Goal: Task Accomplishment & Management: Use online tool/utility

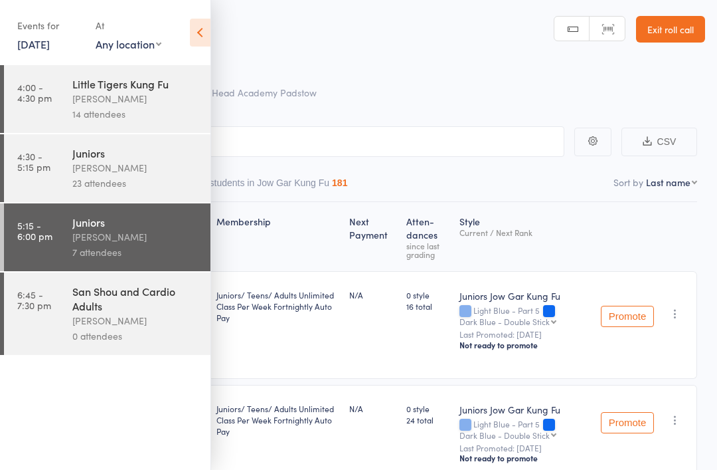
click at [52, 252] on link "5:15 - 6:00 pm Juniors [PERSON_NAME] 7 attendees" at bounding box center [107, 237] width 207 height 68
click at [205, 35] on icon at bounding box center [200, 33] width 21 height 28
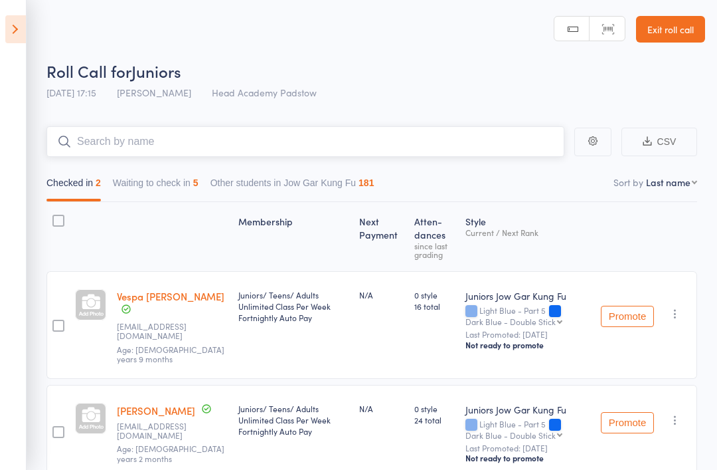
click at [90, 136] on input "search" at bounding box center [305, 141] width 518 height 31
click at [101, 177] on button "Checked in 2" at bounding box center [73, 186] width 54 height 31
click at [199, 198] on button "Waiting to check in 5" at bounding box center [156, 186] width 86 height 31
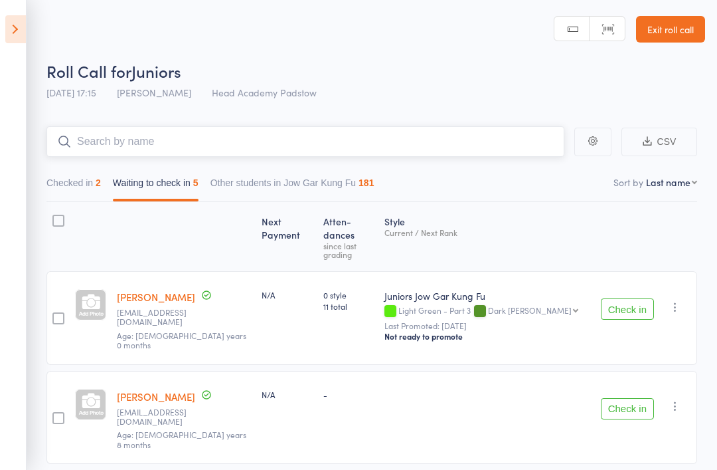
click at [174, 195] on button "Waiting to check in 5" at bounding box center [156, 186] width 86 height 31
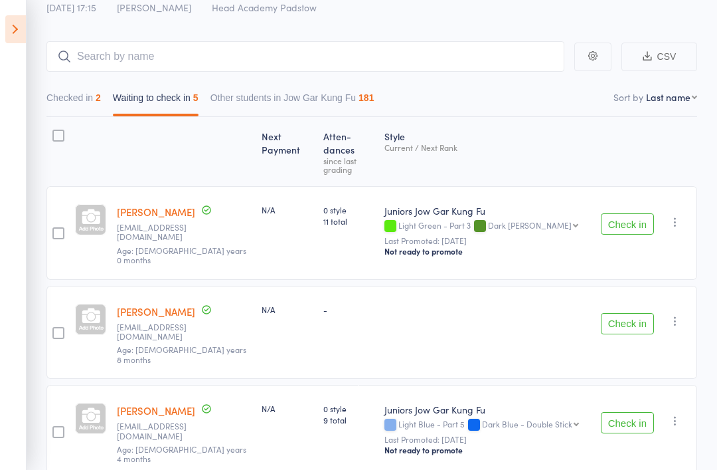
click at [168, 116] on button "Waiting to check in 5" at bounding box center [156, 101] width 86 height 31
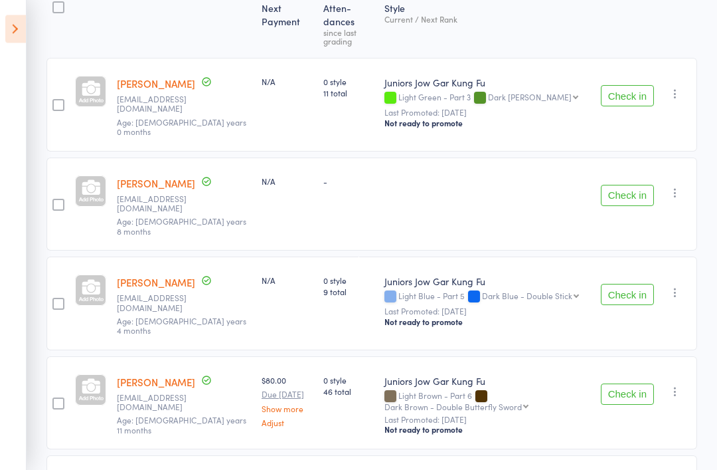
scroll to position [0, 0]
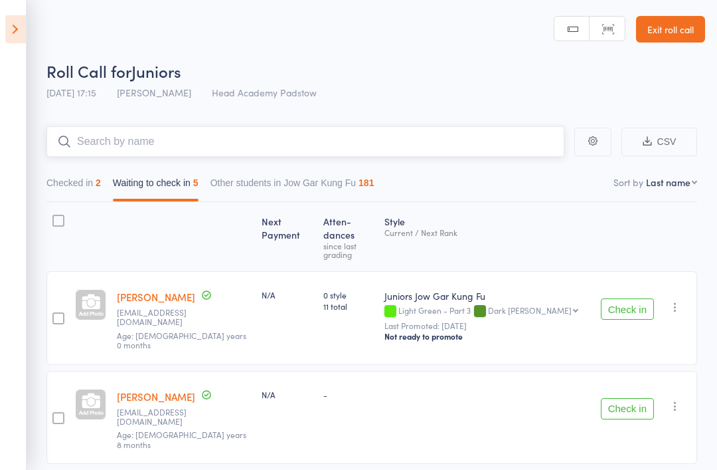
click at [123, 130] on input "search" at bounding box center [305, 141] width 518 height 31
type input "G"
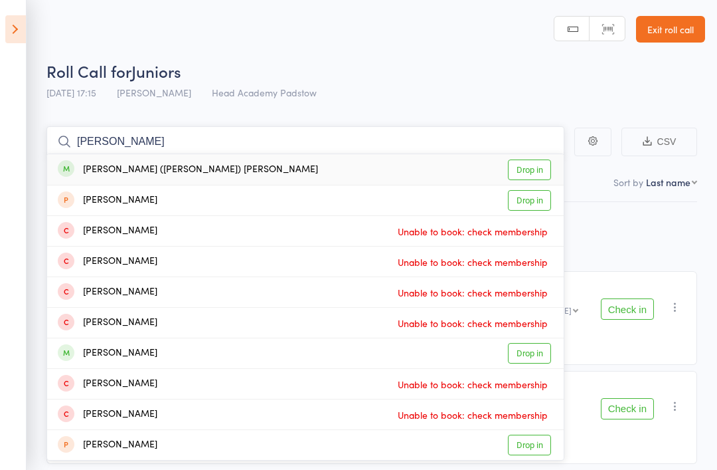
type input "Freddie"
click at [80, 167] on div "Frederick (freddie) Baldwin" at bounding box center [188, 169] width 260 height 15
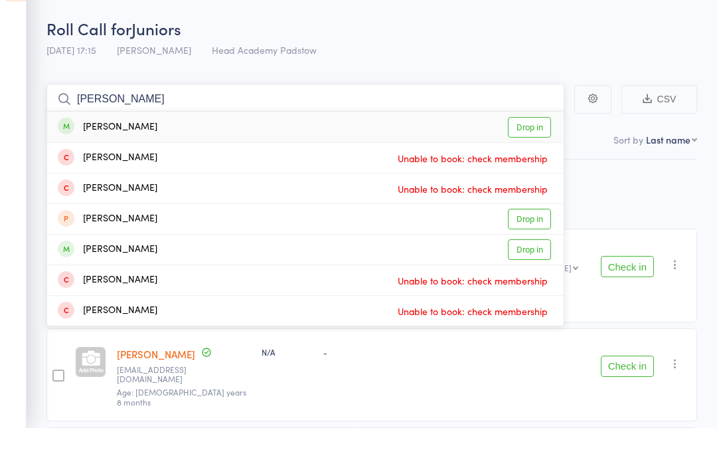
type input "Anabeth"
click at [84, 162] on div "Annabeth Bryant" at bounding box center [108, 169] width 100 height 15
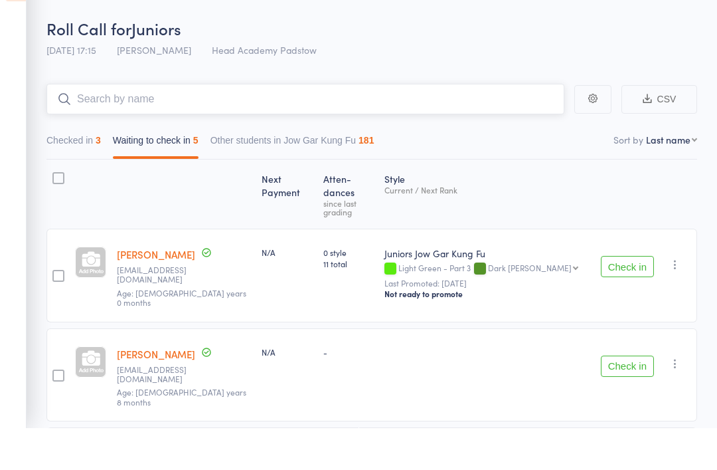
click at [90, 126] on input "search" at bounding box center [305, 141] width 518 height 31
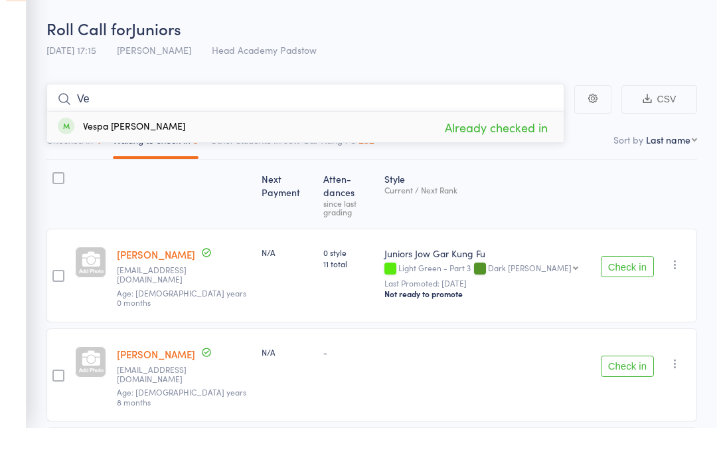
type input "V"
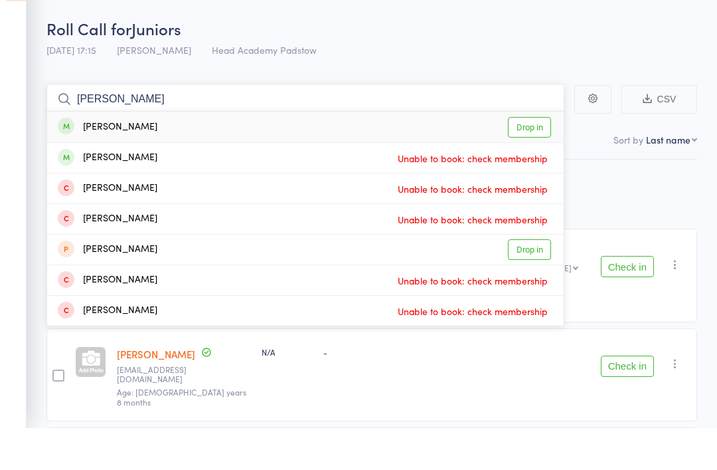
type input "Deniz"
click at [90, 162] on div "Deniz Ulker" at bounding box center [108, 169] width 100 height 15
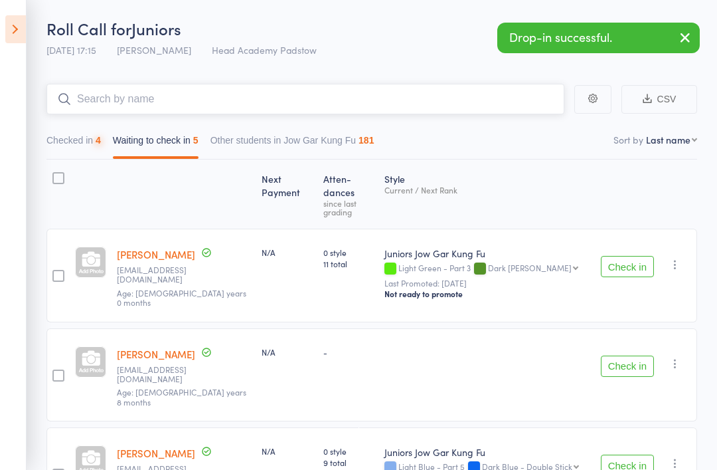
click at [90, 98] on input "search" at bounding box center [305, 99] width 518 height 31
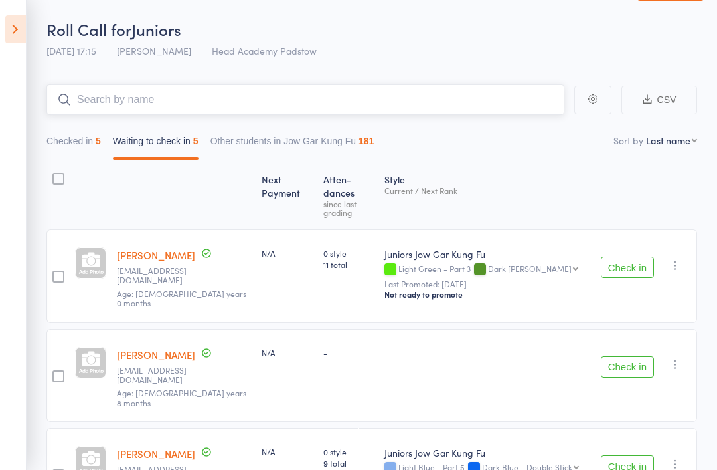
click at [96, 96] on input "search" at bounding box center [305, 99] width 518 height 31
type input "S"
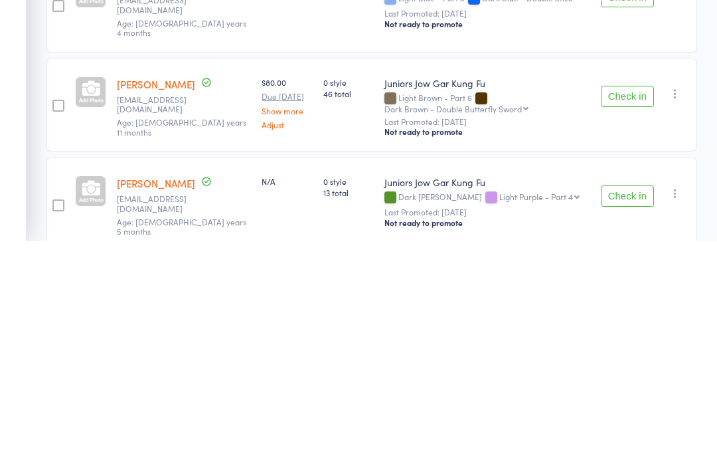
click at [630, 414] on button "Check in" at bounding box center [627, 424] width 53 height 21
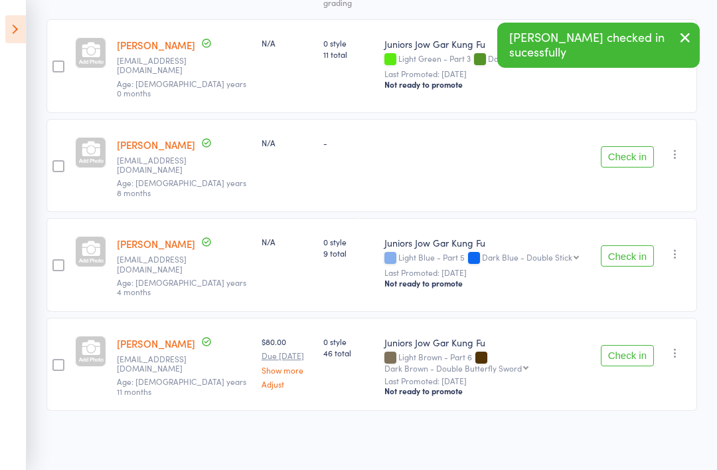
scroll to position [167, 0]
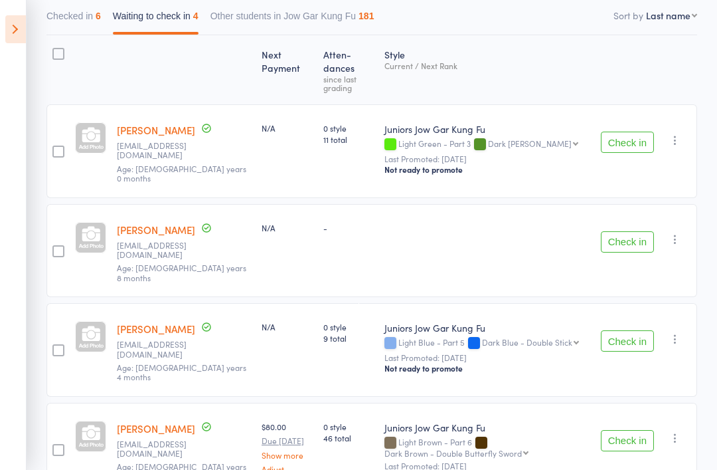
click at [630, 133] on button "Check in" at bounding box center [627, 141] width 53 height 21
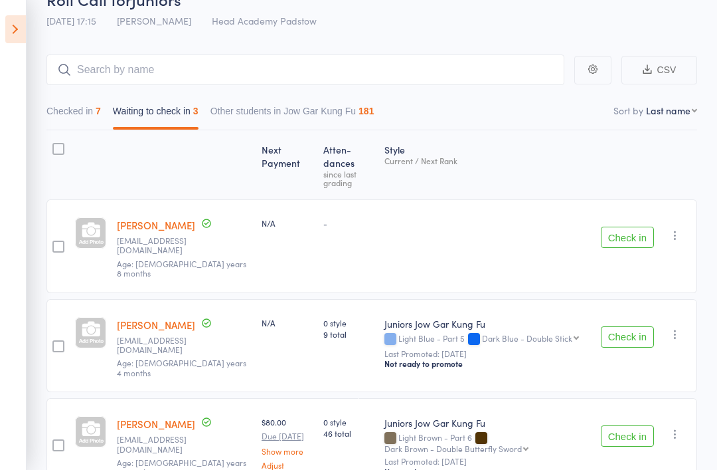
click at [629, 425] on button "Check in" at bounding box center [627, 435] width 53 height 21
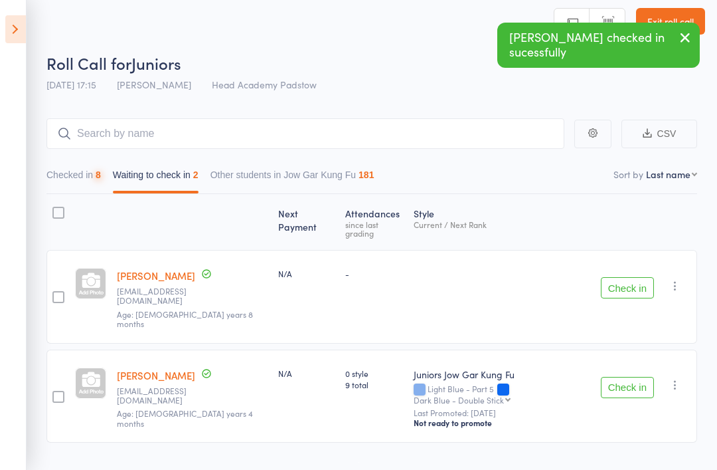
scroll to position [9, 0]
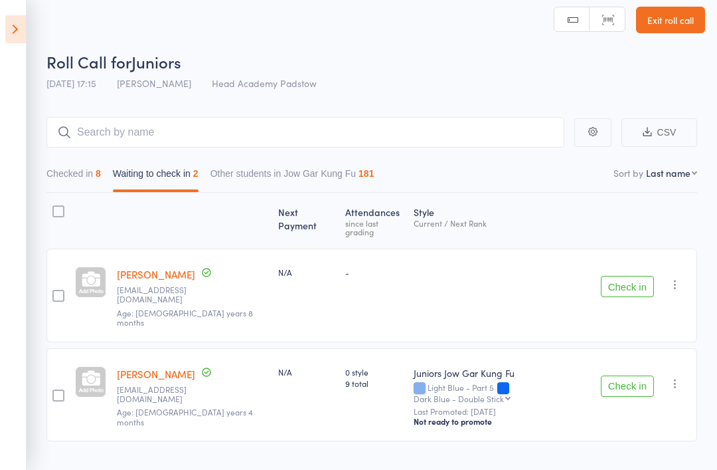
click at [636, 375] on button "Check in" at bounding box center [627, 385] width 53 height 21
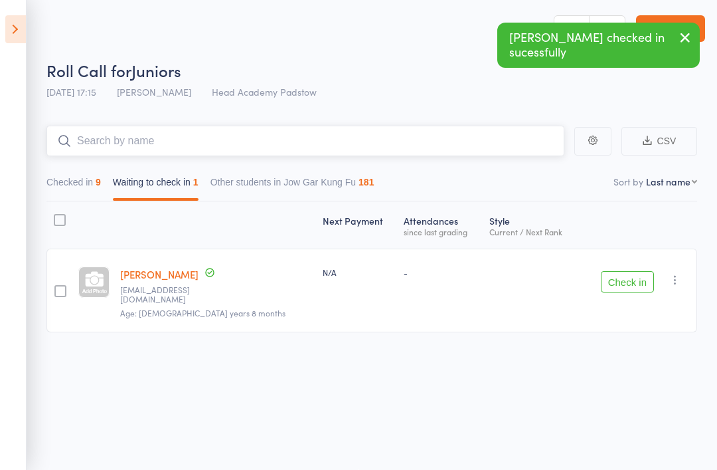
click at [177, 145] on input "search" at bounding box center [305, 141] width 518 height 31
type input "H"
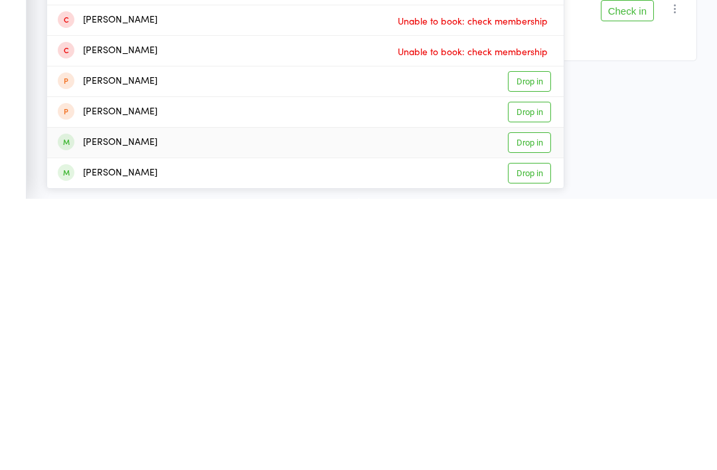
type input "James"
click at [99, 406] on div "James Nguyen" at bounding box center [108, 413] width 100 height 15
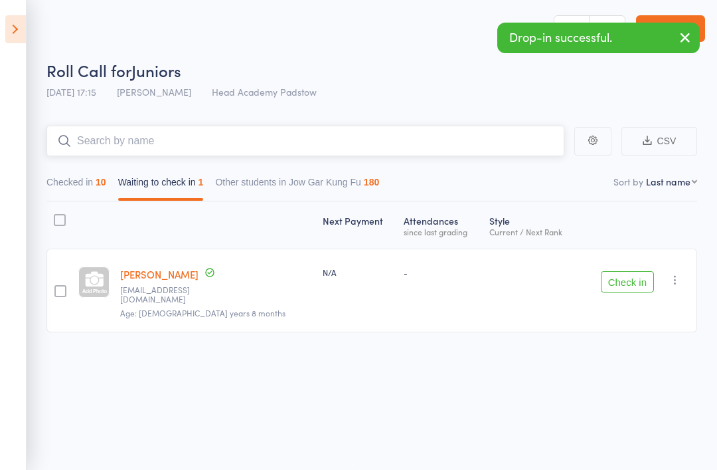
scroll to position [0, 0]
click at [92, 147] on input "search" at bounding box center [305, 141] width 518 height 31
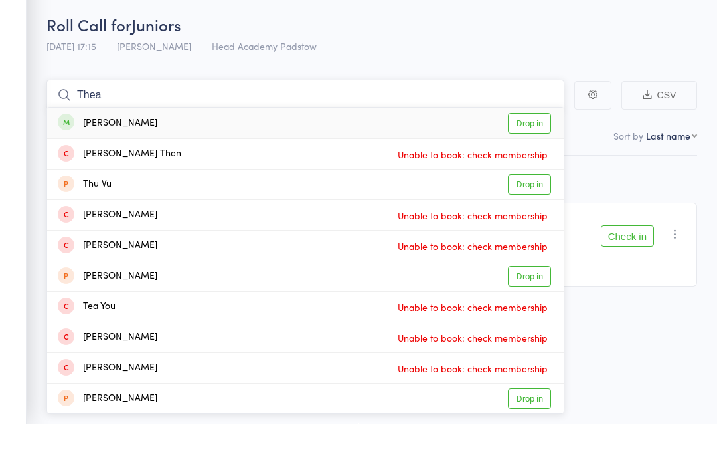
type input "Thea"
click at [84, 162] on div "Thea Olazo" at bounding box center [108, 169] width 100 height 15
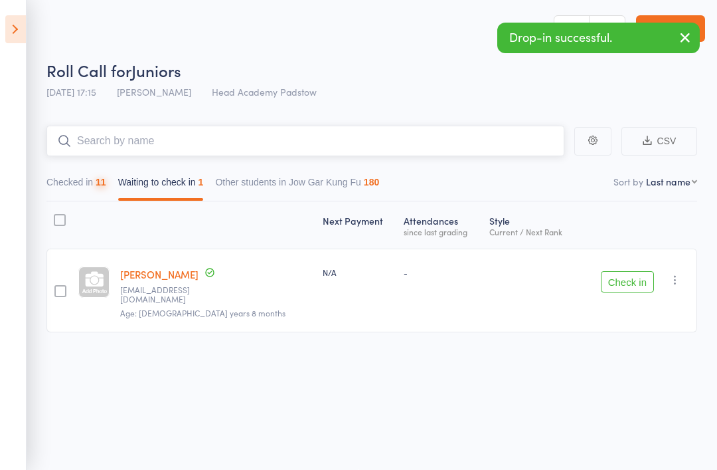
click at [120, 137] on input "search" at bounding box center [305, 141] width 518 height 31
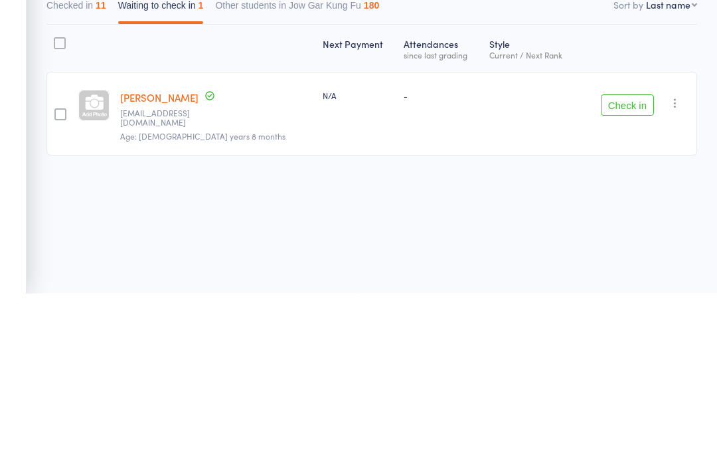
click at [629, 271] on button "Check in" at bounding box center [627, 281] width 53 height 21
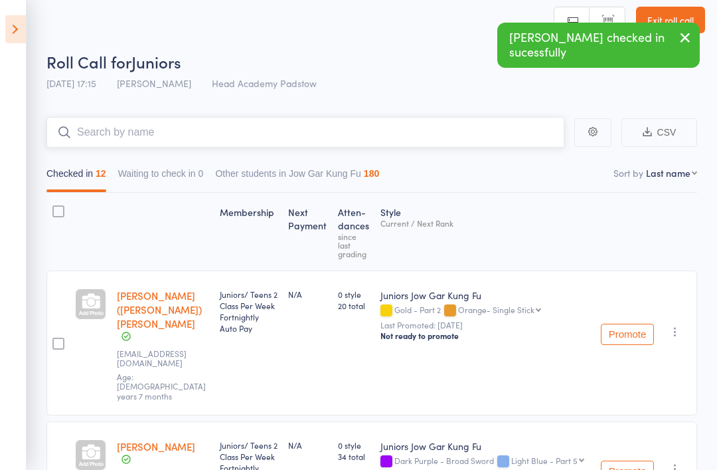
click at [126, 139] on input "search" at bounding box center [305, 132] width 518 height 31
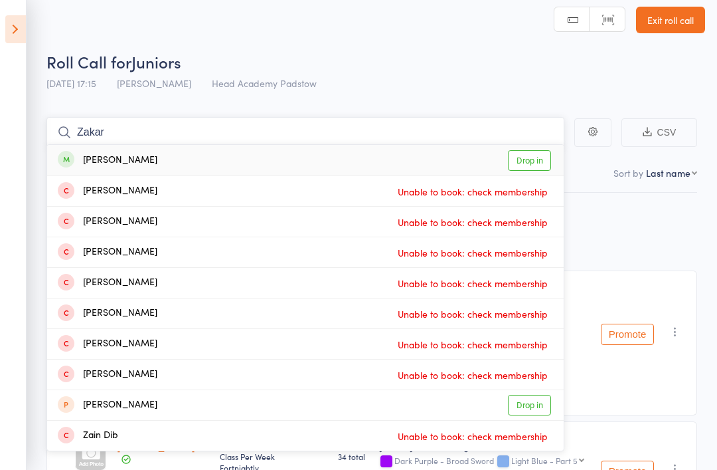
type input "Zakar"
click at [90, 156] on div "Zakariya Ahmad" at bounding box center [108, 160] width 100 height 15
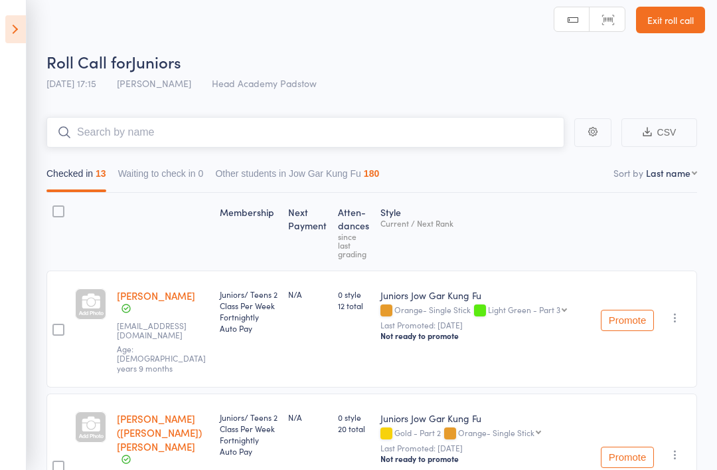
scroll to position [0, 0]
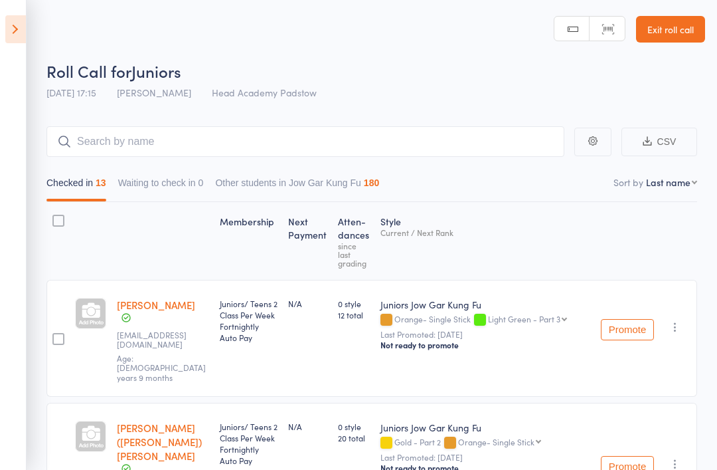
click at [5, 35] on icon at bounding box center [15, 29] width 21 height 28
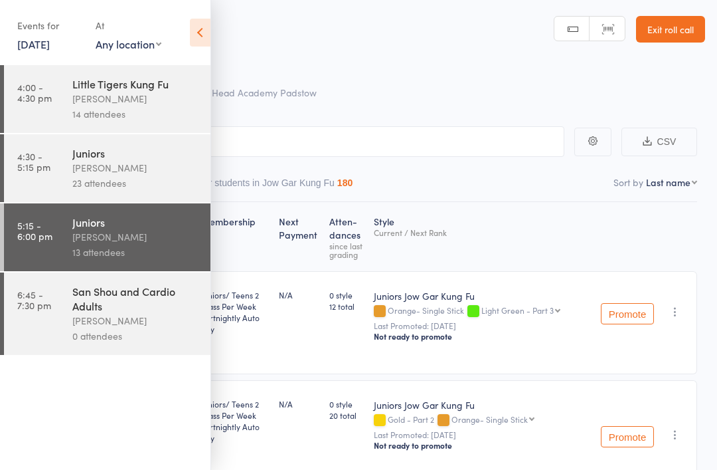
click at [181, 27] on div "Events for 13 Oct, 2025 13 Oct, 2025 October 2025 Sun Mon Tue Wed Thu Fri Sat 4…" at bounding box center [105, 33] width 211 height 67
click at [219, 30] on header "Roll Call for Juniors 13 Oct 17:15 James Agius Head Academy Padstow Manual sear…" at bounding box center [358, 53] width 717 height 106
click at [196, 45] on icon at bounding box center [200, 33] width 21 height 28
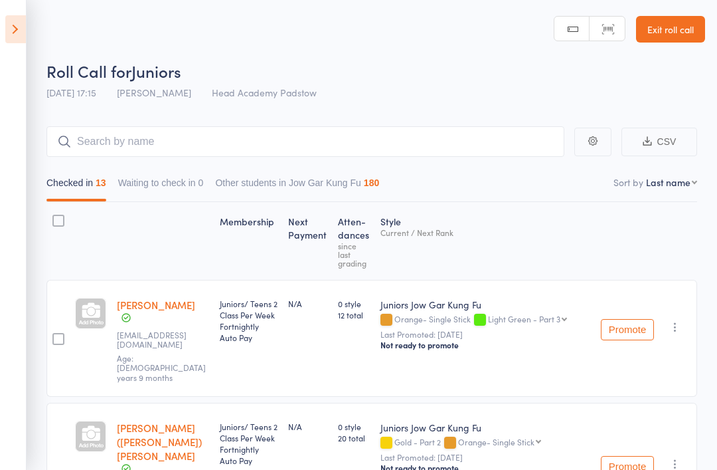
click at [683, 18] on link "Exit roll call" at bounding box center [670, 29] width 69 height 27
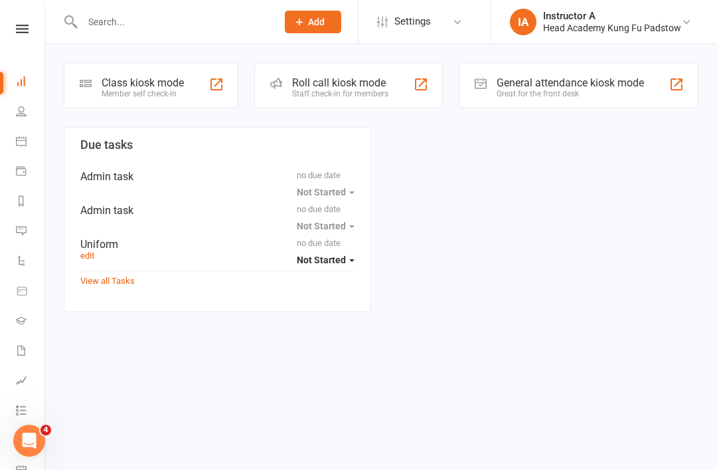
click at [126, 30] on input "text" at bounding box center [172, 22] width 189 height 19
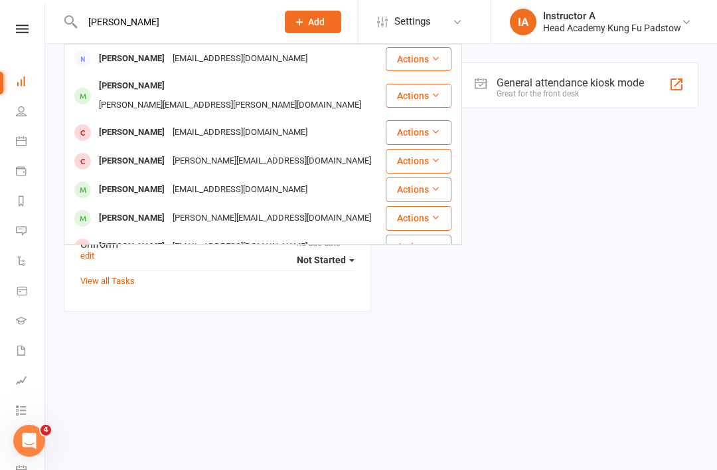
type input "[PERSON_NAME]"
click at [110, 94] on div "[PERSON_NAME]" at bounding box center [132, 85] width 74 height 19
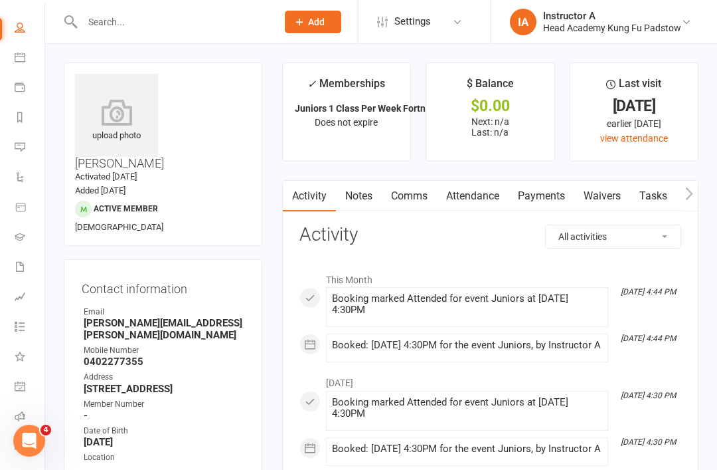
click at [457, 192] on link "Attendance" at bounding box center [473, 196] width 72 height 31
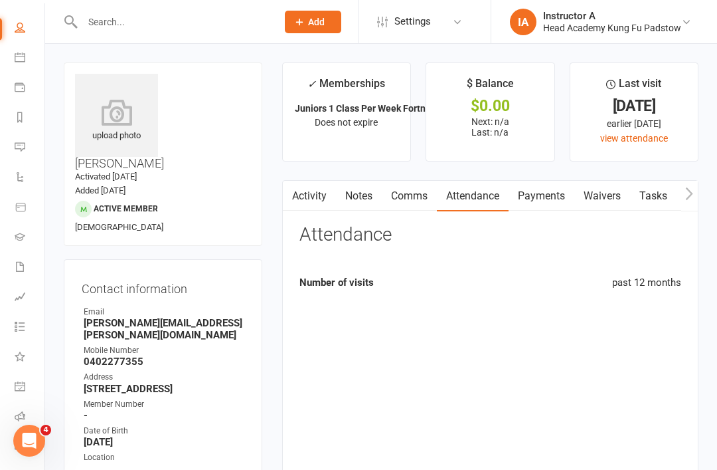
click at [462, 200] on link "Attendance" at bounding box center [473, 196] width 72 height 31
